Goal: Check status: Check status

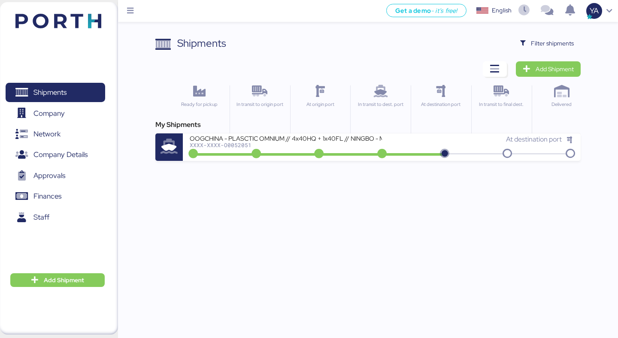
click at [548, 53] on div "Shipments Clear Filters Filter shipments Add Shipment Ready for pickup In trans…" at bounding box center [367, 98] width 425 height 125
click at [548, 49] on span "Filter shipments" at bounding box center [547, 43] width 54 height 12
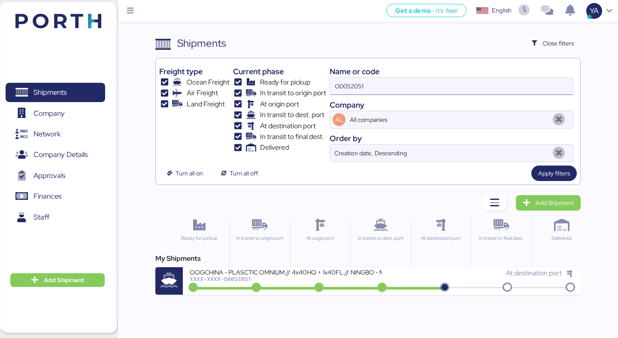
click at [427, 85] on input "O0052051" at bounding box center [451, 86] width 243 height 17
paste input "A0052092"
type input "A0052092"
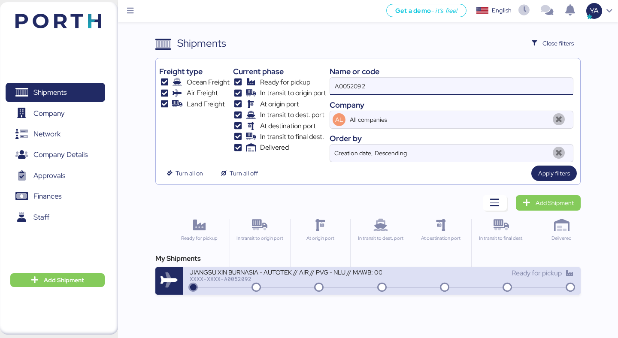
click at [292, 291] on div "JIANGSU XIN BURNASIA - AUTOTEK // AIR // PVG - NLU // MAWB: 003-30556610 - HAWB…" at bounding box center [382, 280] width 398 height 27
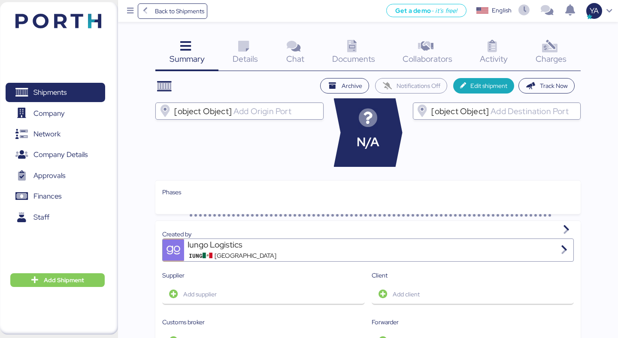
click at [550, 41] on icon at bounding box center [550, 46] width 18 height 12
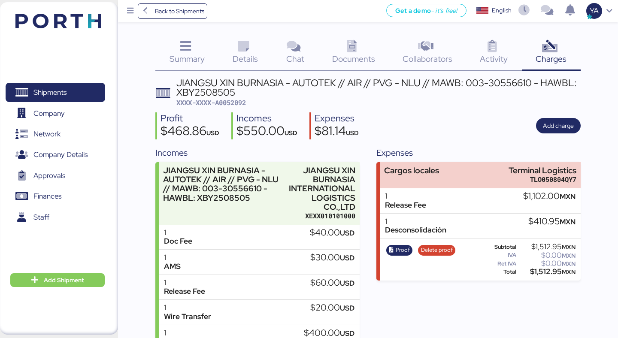
click at [228, 38] on div "Details 0" at bounding box center [246, 54] width 54 height 36
